Goal: Task Accomplishment & Management: Use online tool/utility

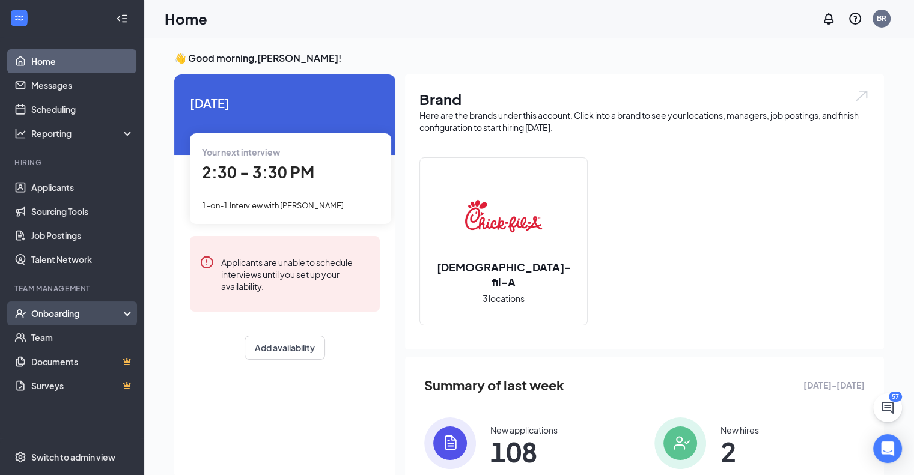
click at [59, 312] on div "Onboarding" at bounding box center [77, 314] width 92 height 12
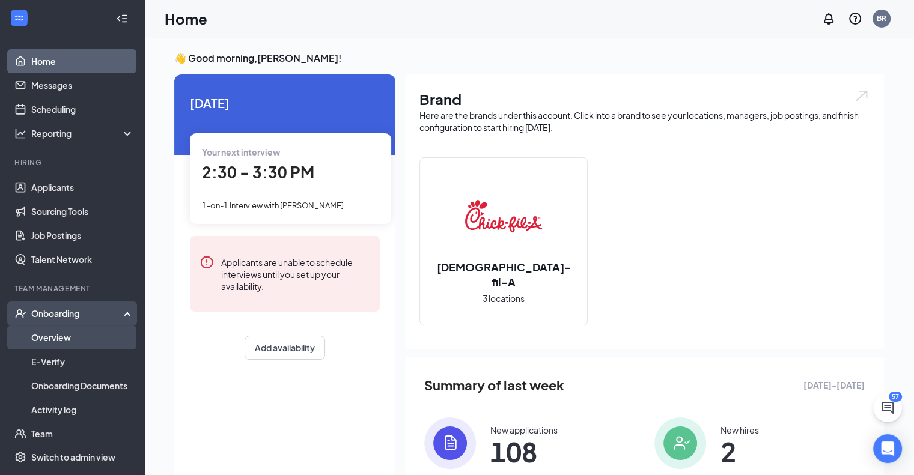
click at [57, 342] on link "Overview" at bounding box center [82, 338] width 103 height 24
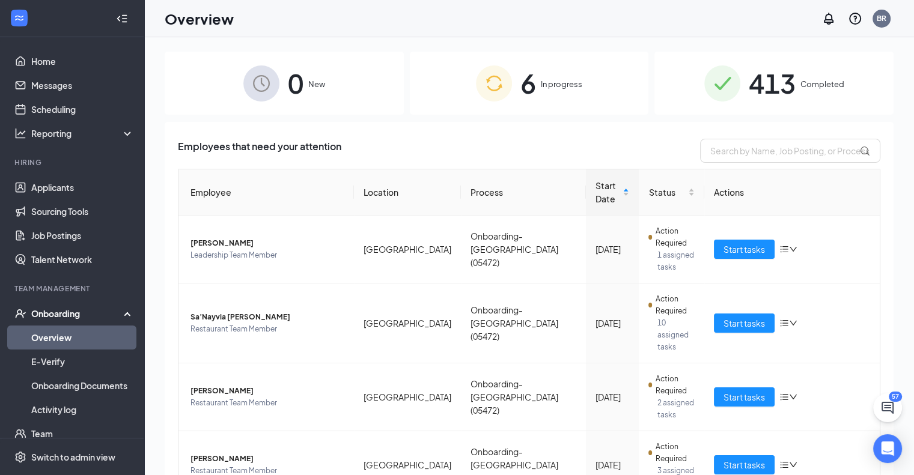
click at [533, 101] on div "6 In progress" at bounding box center [529, 83] width 239 height 63
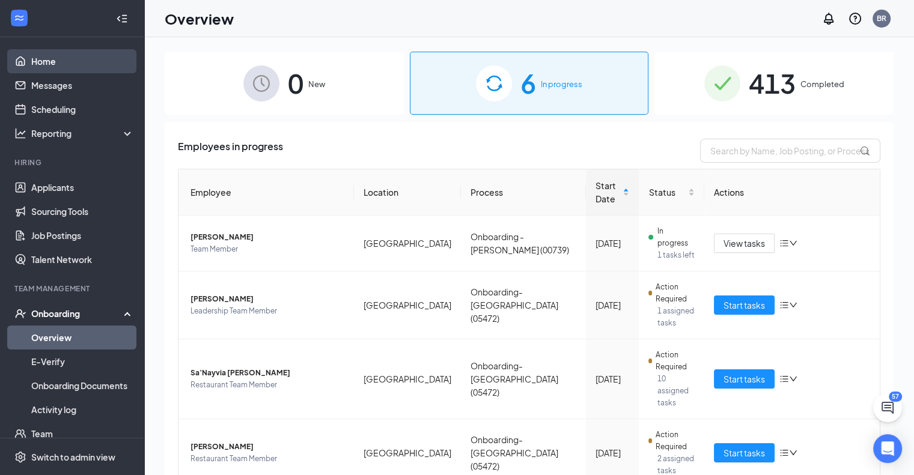
click at [49, 64] on link "Home" at bounding box center [82, 61] width 103 height 24
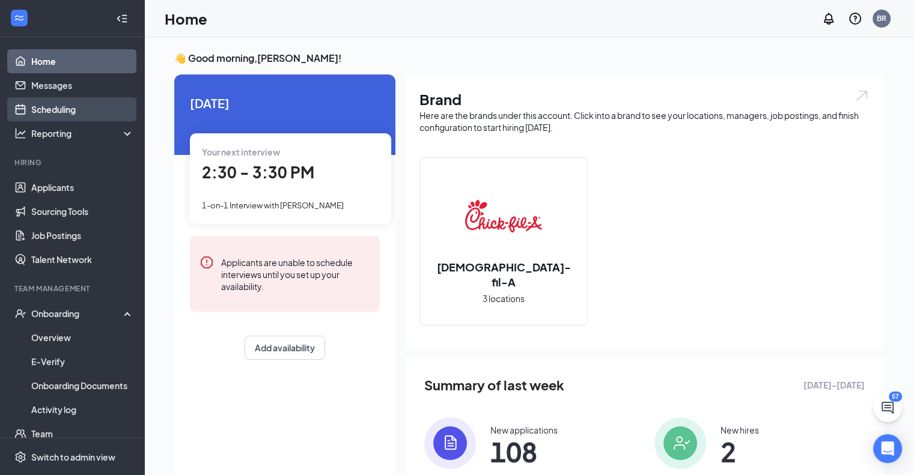
click at [49, 108] on link "Scheduling" at bounding box center [82, 109] width 103 height 24
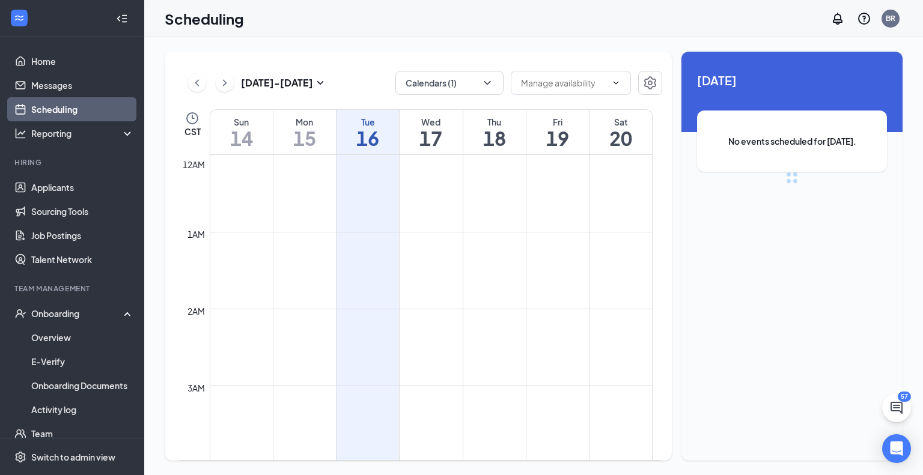
scroll to position [590, 0]
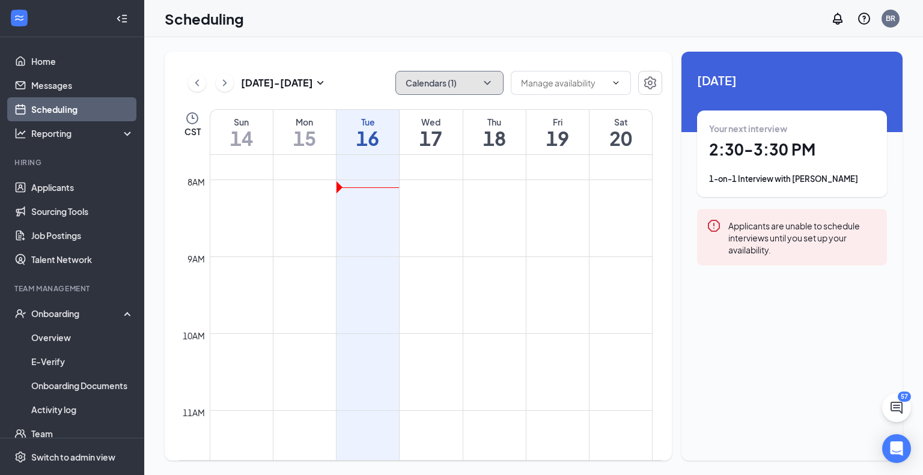
click at [483, 83] on icon "ChevronDown" at bounding box center [487, 83] width 12 height 12
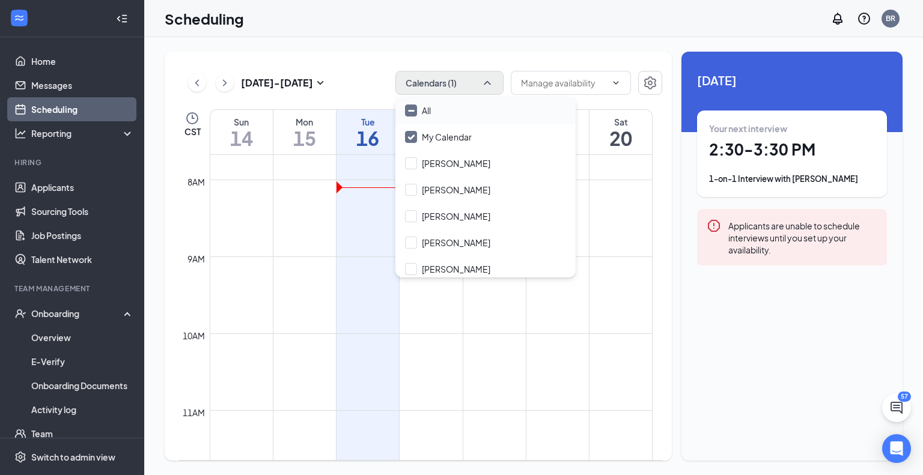
click at [465, 114] on div "All" at bounding box center [485, 110] width 180 height 26
checkbox input "true"
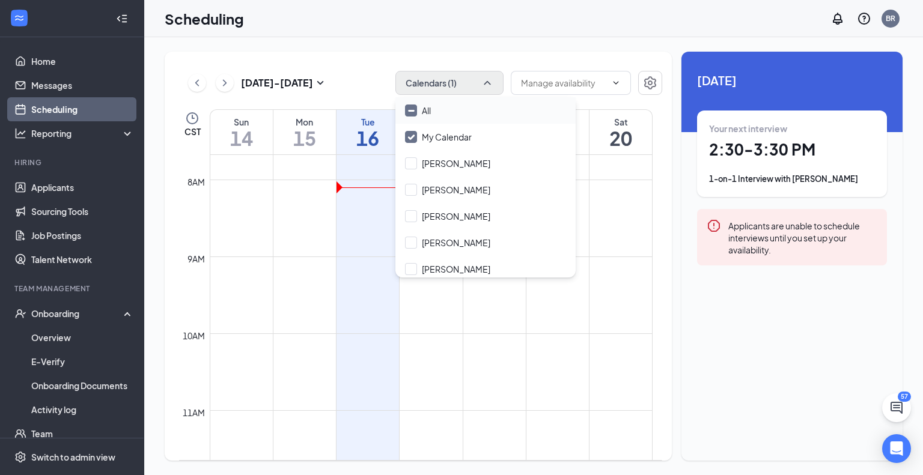
checkbox input "true"
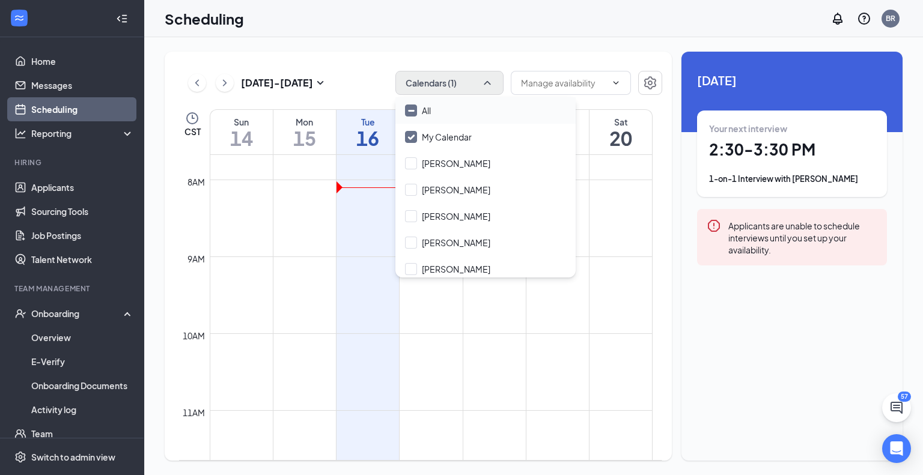
checkbox input "true"
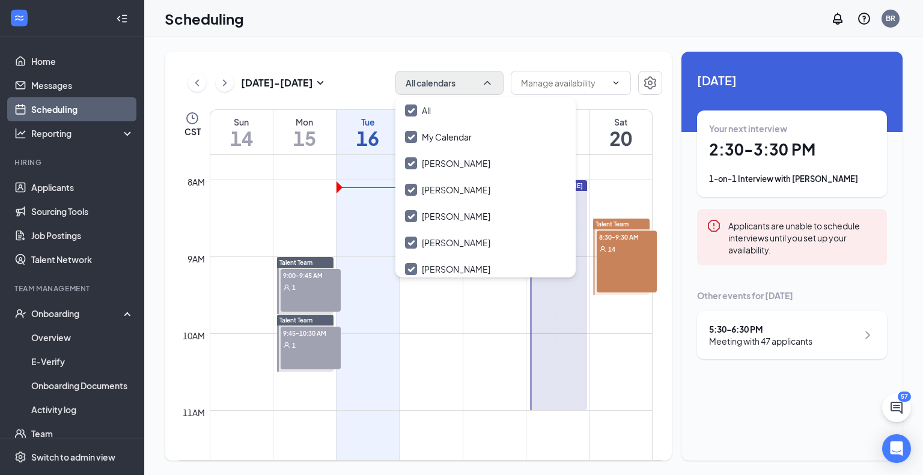
click at [379, 392] on td at bounding box center [431, 400] width 443 height 19
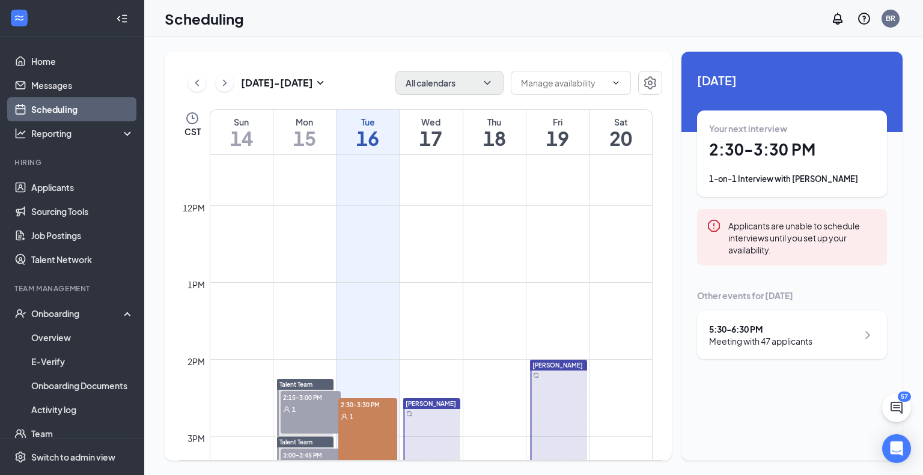
scroll to position [1011, 0]
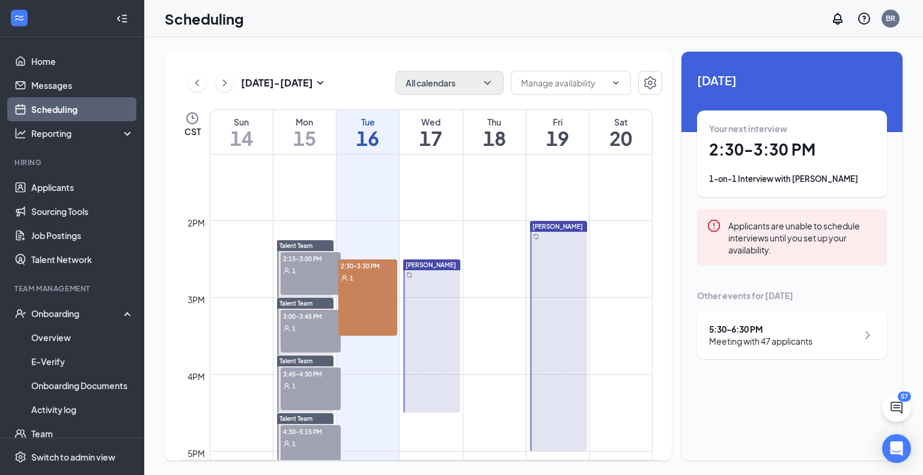
click at [372, 302] on div "2:30-3:30 PM 1" at bounding box center [367, 297] width 59 height 76
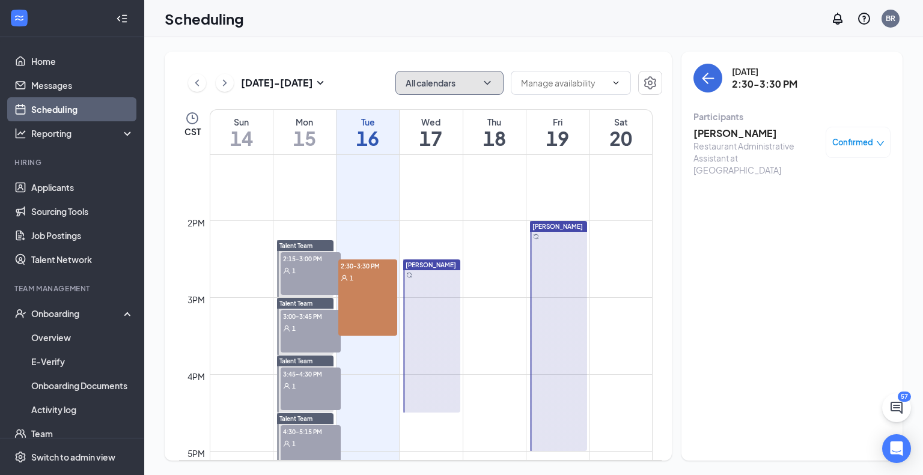
click at [492, 86] on icon "ChevronDown" at bounding box center [487, 83] width 12 height 12
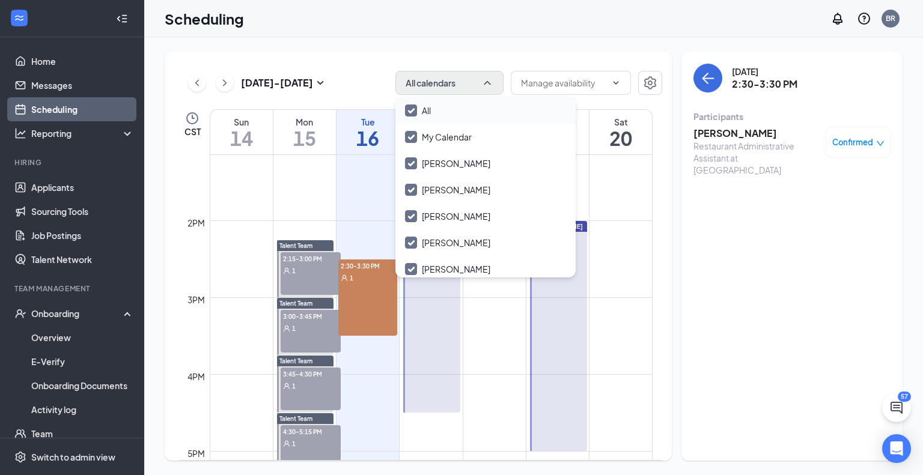
click at [414, 114] on input "All" at bounding box center [418, 111] width 26 height 12
checkbox input "false"
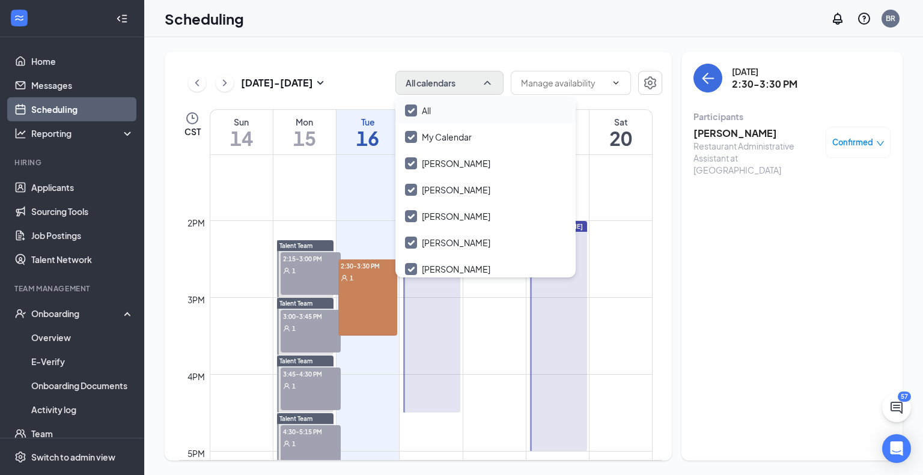
checkbox input "false"
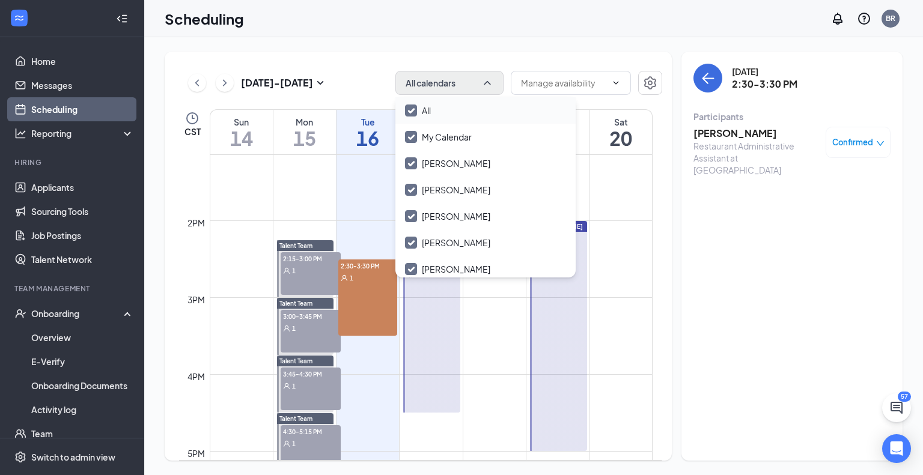
checkbox input "false"
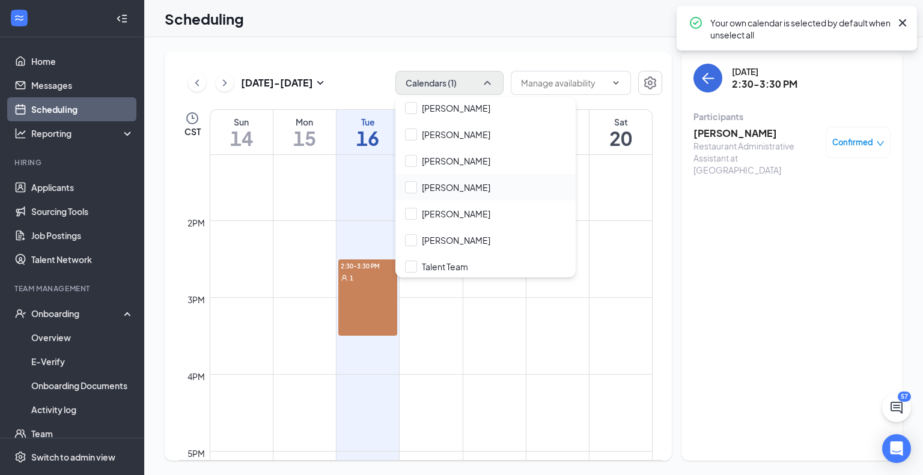
scroll to position [163, 0]
click at [408, 264] on input "Talent Team" at bounding box center [436, 264] width 63 height 12
checkbox input "true"
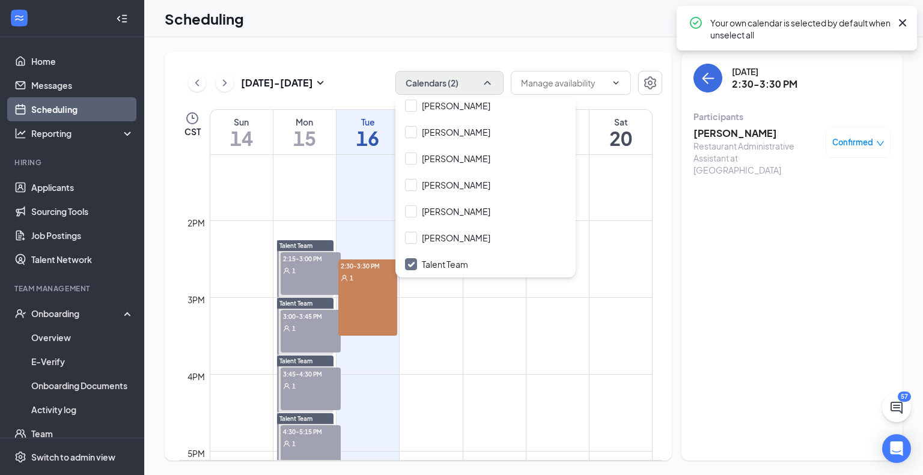
click at [509, 372] on td at bounding box center [431, 364] width 443 height 19
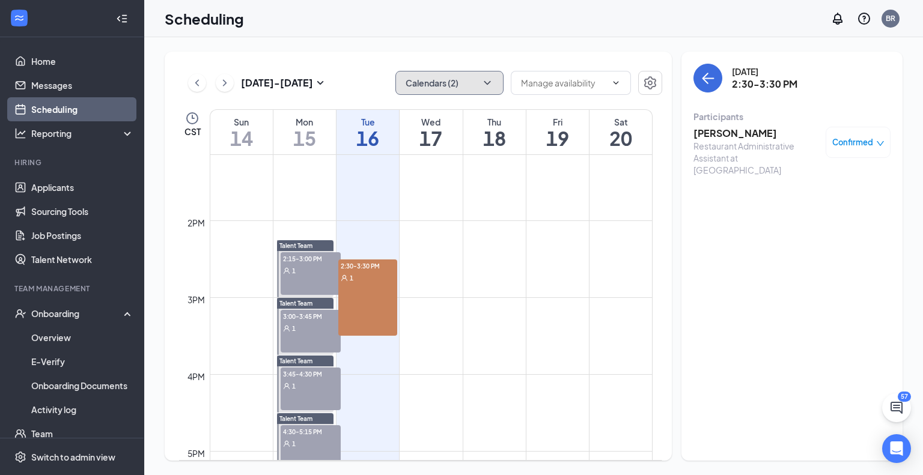
click at [492, 83] on icon "ChevronDown" at bounding box center [487, 83] width 12 height 12
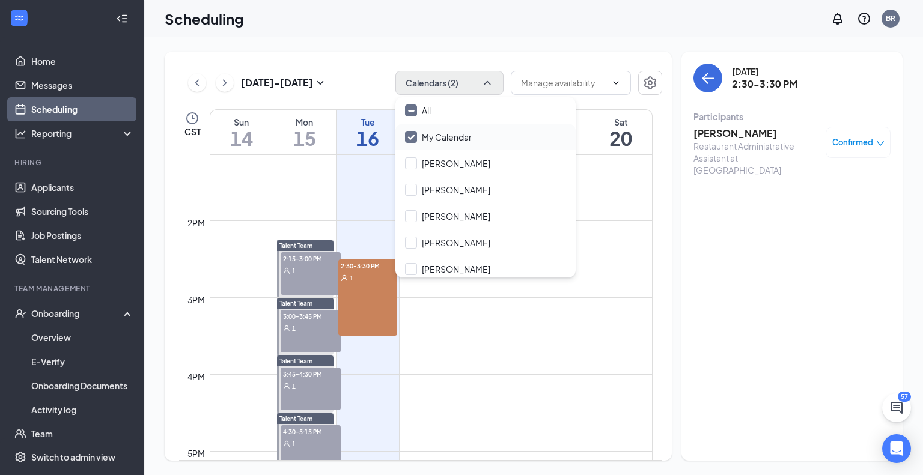
click at [428, 133] on input "My Calendar" at bounding box center [438, 137] width 67 height 12
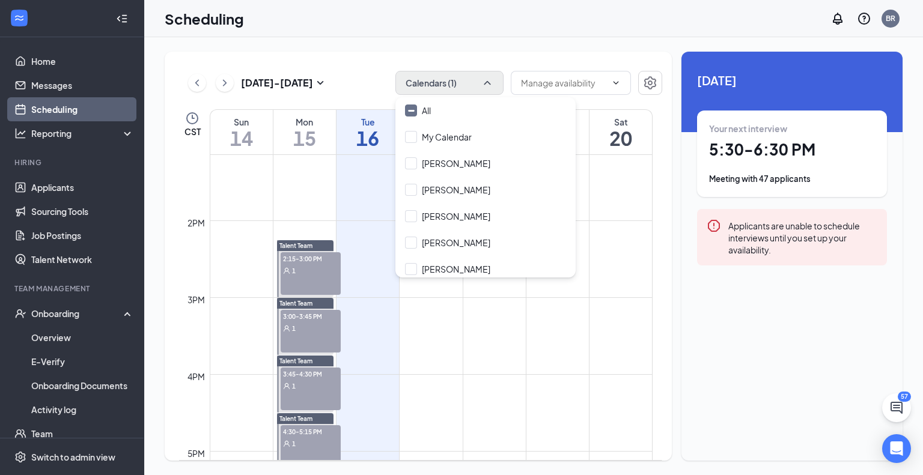
click at [507, 331] on td at bounding box center [431, 326] width 443 height 19
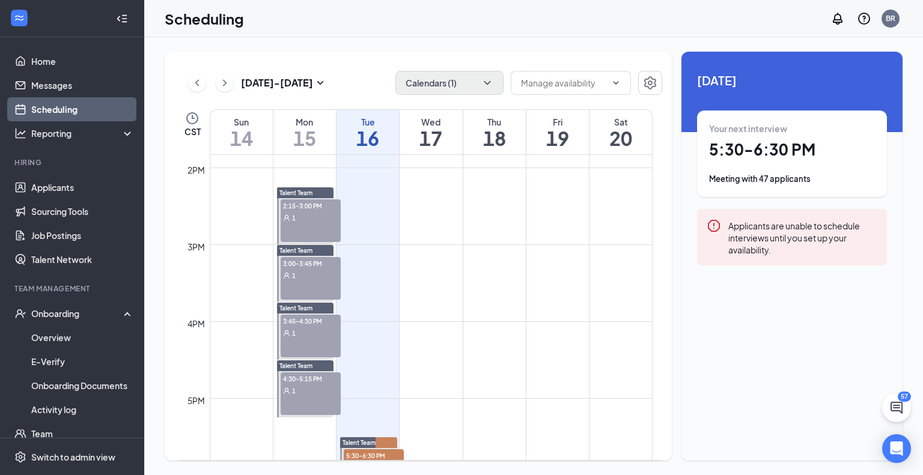
scroll to position [1011, 0]
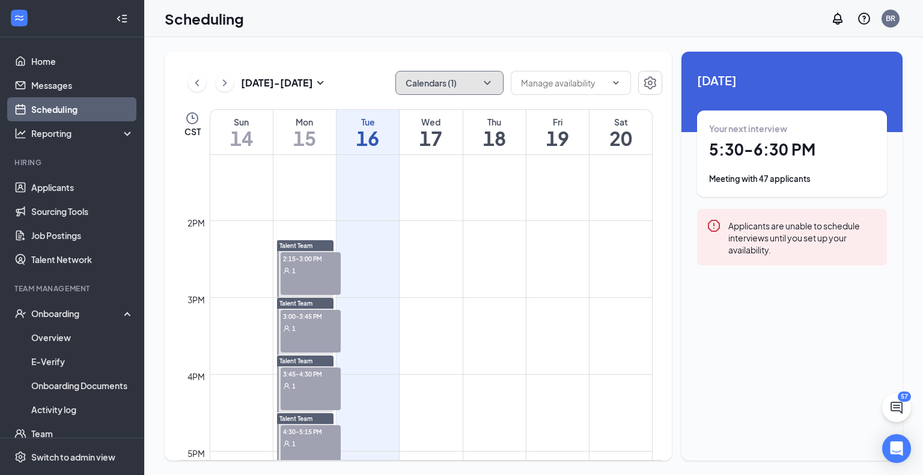
click at [489, 85] on icon "ChevronDown" at bounding box center [487, 83] width 12 height 12
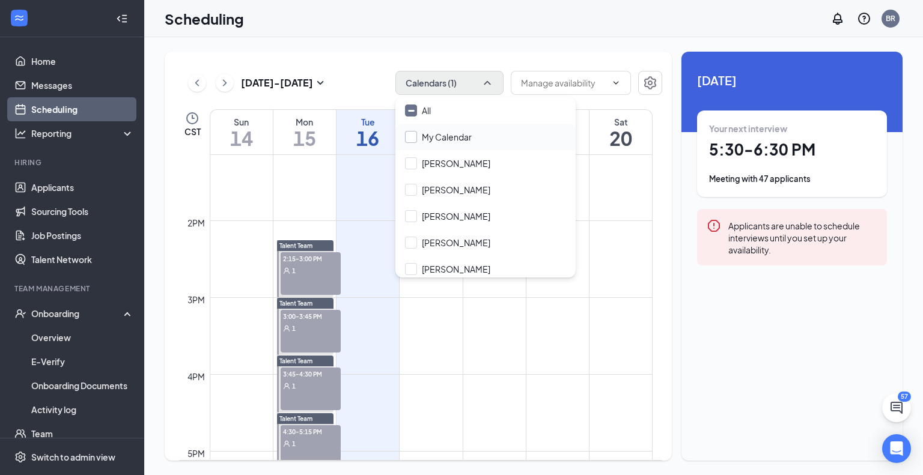
click at [443, 135] on input "My Calendar" at bounding box center [438, 137] width 67 height 12
checkbox input "true"
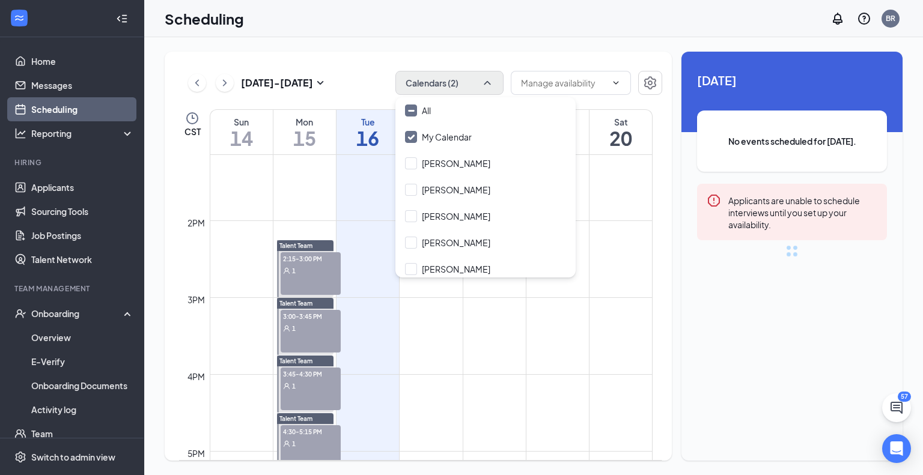
click at [442, 336] on td at bounding box center [431, 345] width 443 height 19
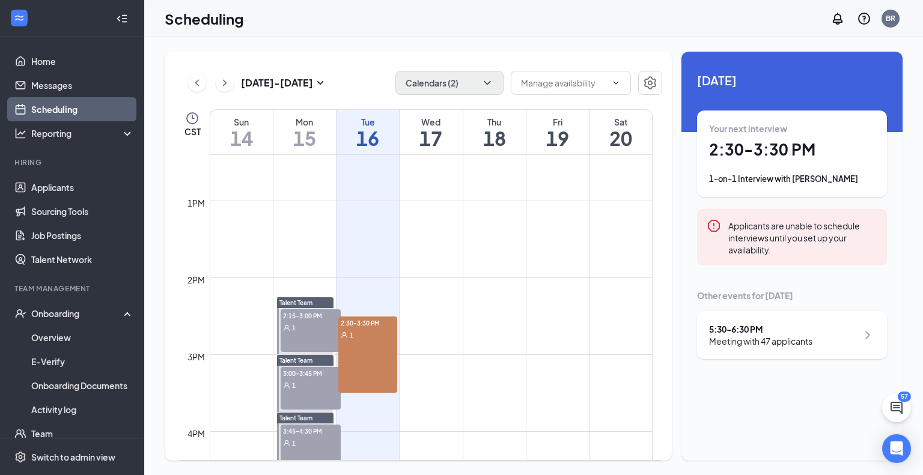
scroll to position [951, 0]
